Goal: Information Seeking & Learning: Understand process/instructions

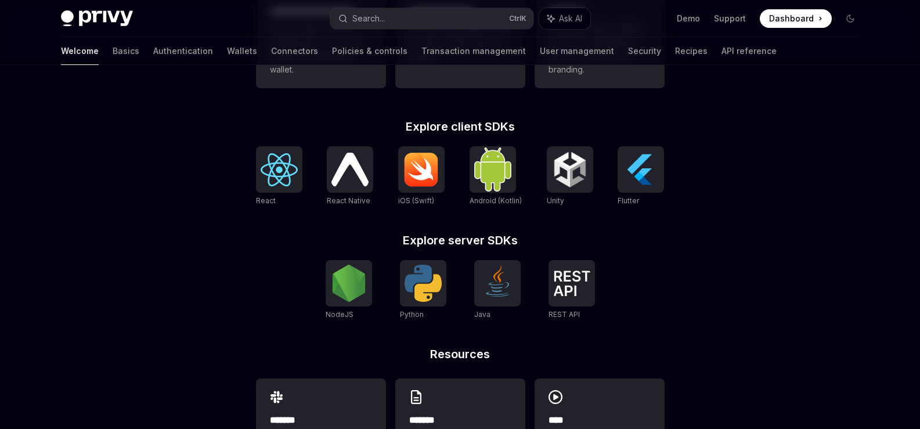
scroll to position [427, 0]
click at [417, 279] on img at bounding box center [423, 282] width 37 height 37
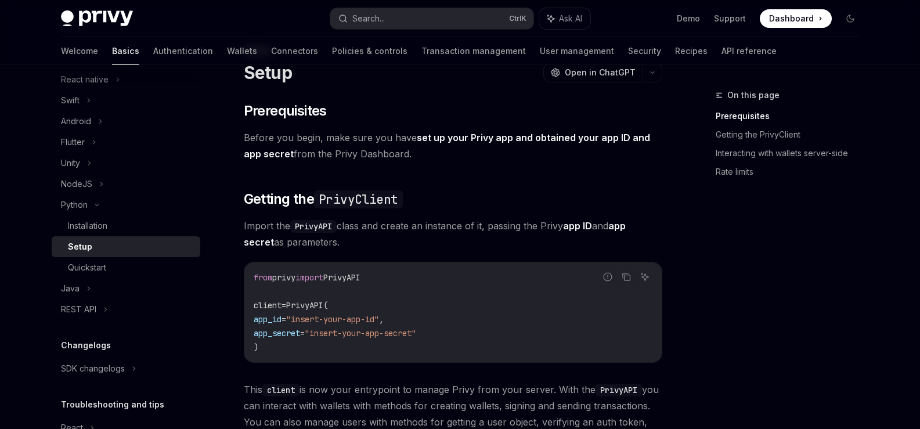
scroll to position [41, 0]
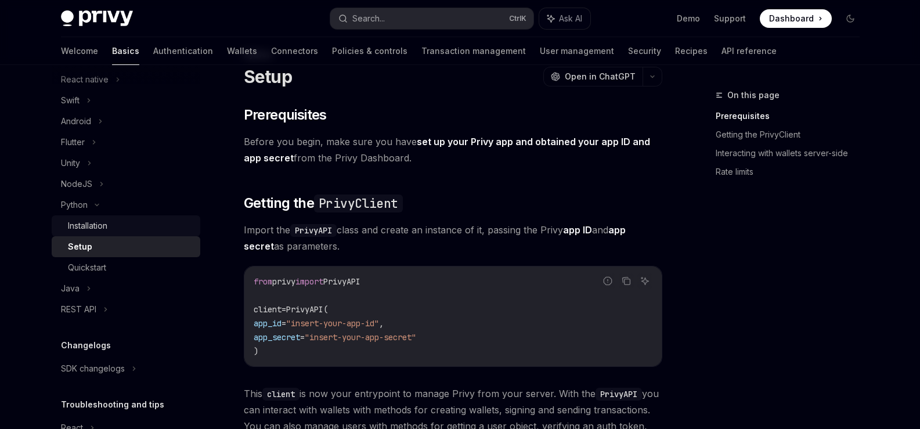
click at [65, 223] on link "Installation" at bounding box center [126, 225] width 149 height 21
type textarea "*"
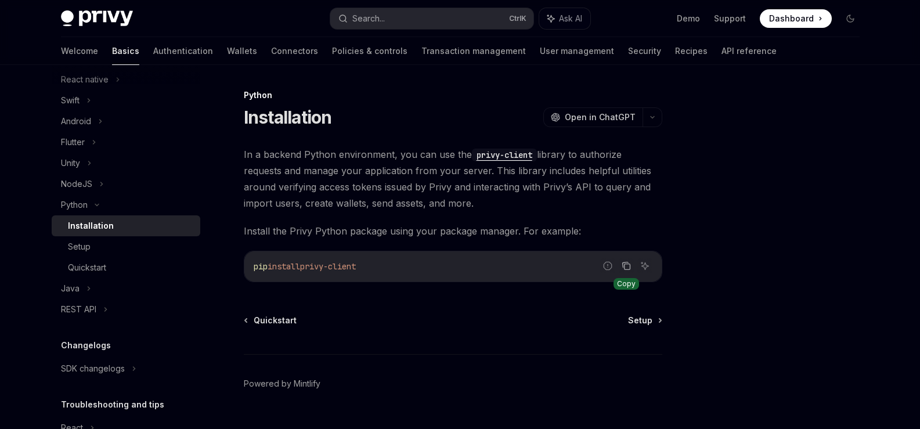
click at [633, 270] on button "Copy the contents from the code block" at bounding box center [626, 265] width 15 height 15
